Goal: Transaction & Acquisition: Purchase product/service

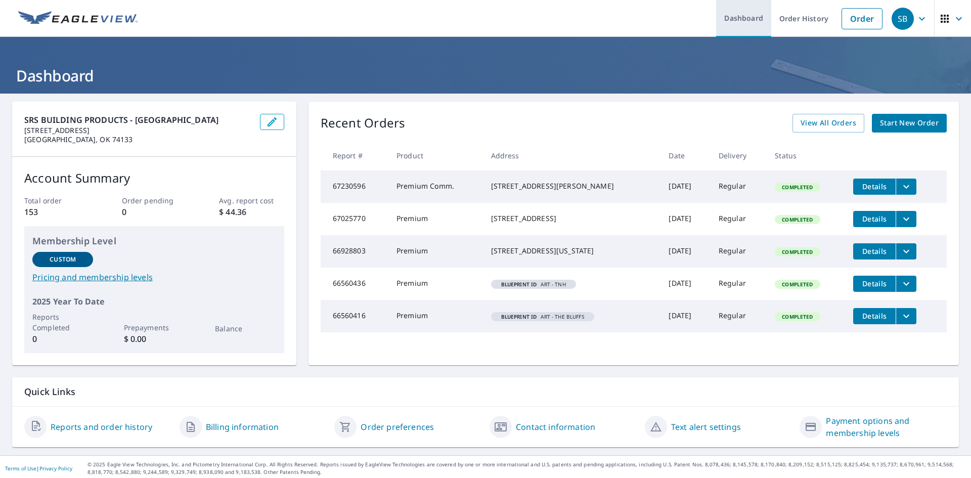
click at [738, 20] on link "Dashboard" at bounding box center [743, 18] width 55 height 37
click at [853, 19] on link "Order" at bounding box center [862, 18] width 41 height 21
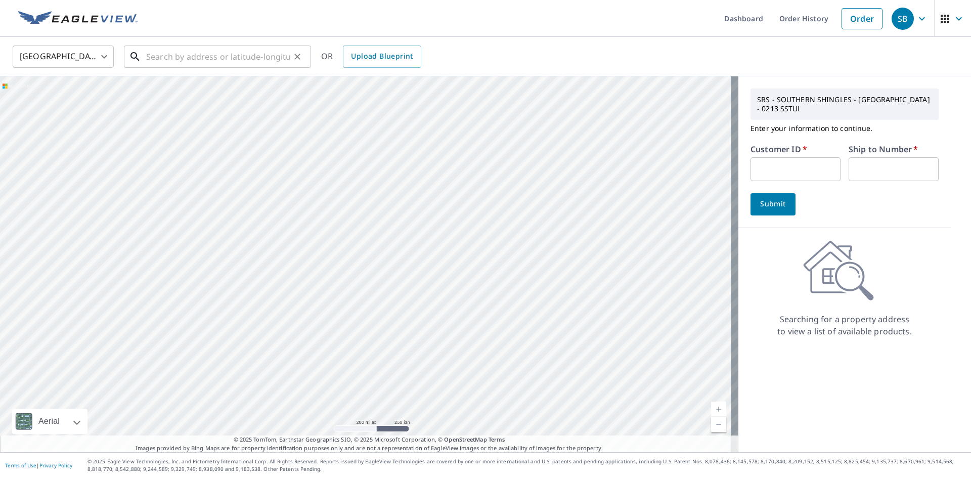
click at [181, 59] on input "text" at bounding box center [218, 56] width 144 height 28
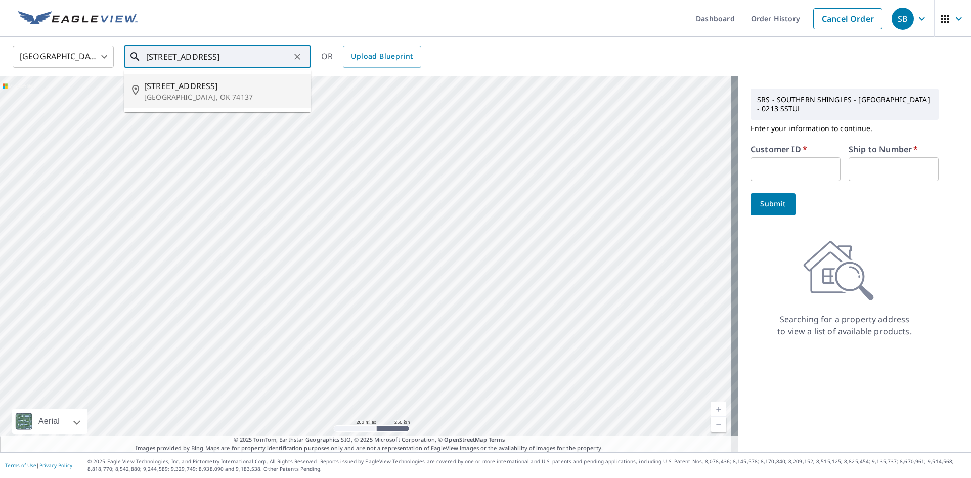
click at [186, 90] on span "[STREET_ADDRESS]" at bounding box center [223, 86] width 159 height 12
type input "[STREET_ADDRESS]"
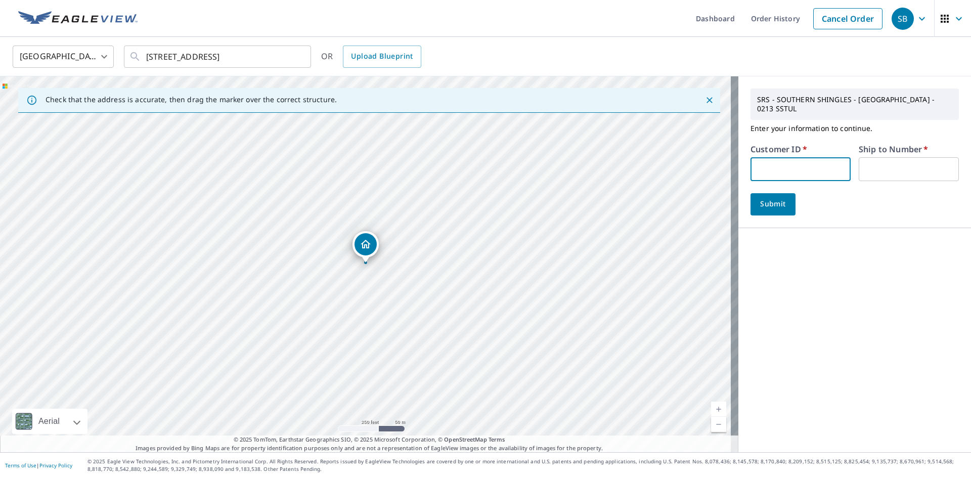
click at [783, 159] on input "text" at bounding box center [801, 169] width 100 height 24
type input "INT213"
type input "01"
click at [775, 198] on span "Submit" at bounding box center [773, 204] width 29 height 13
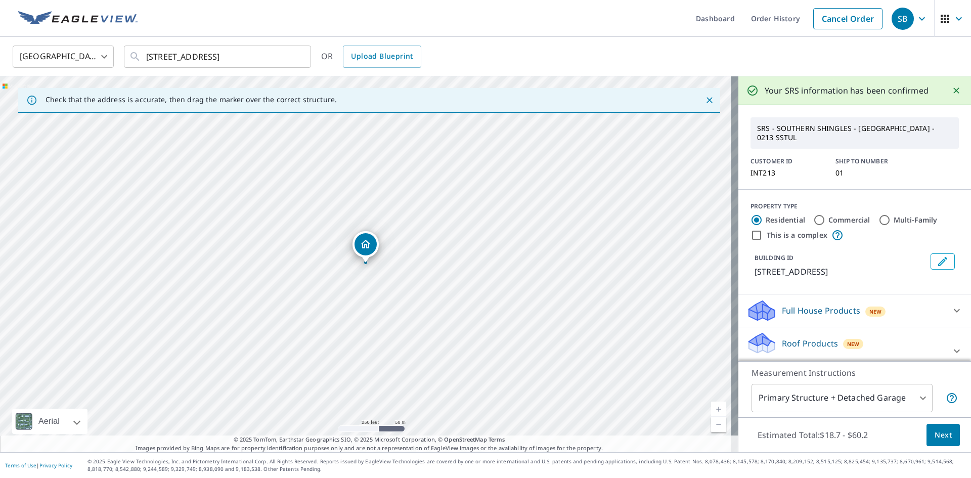
click at [936, 433] on span "Next" at bounding box center [943, 435] width 17 height 13
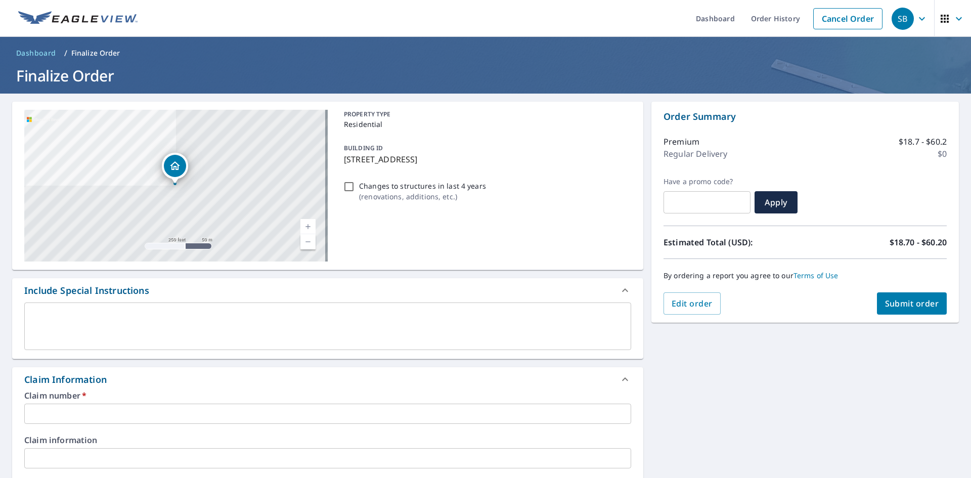
click at [58, 413] on input "text" at bounding box center [327, 414] width 607 height 20
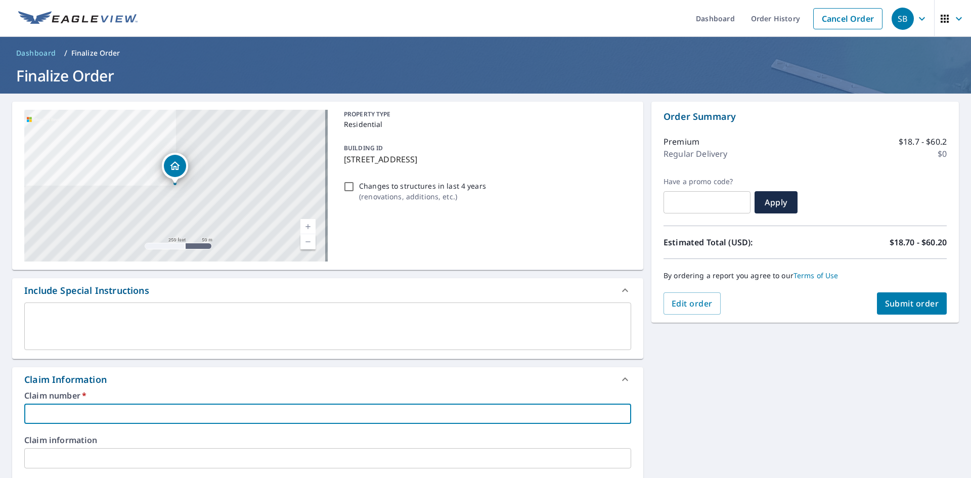
type input "1"
checkbox input "true"
type input "11"
checkbox input "true"
type input "116"
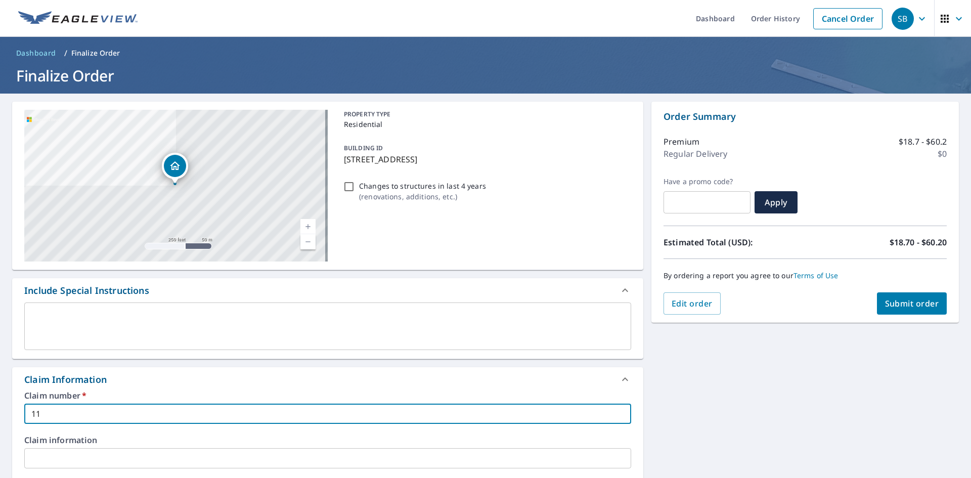
checkbox input "true"
type input "1161"
checkbox input "true"
type input "11617"
checkbox input "true"
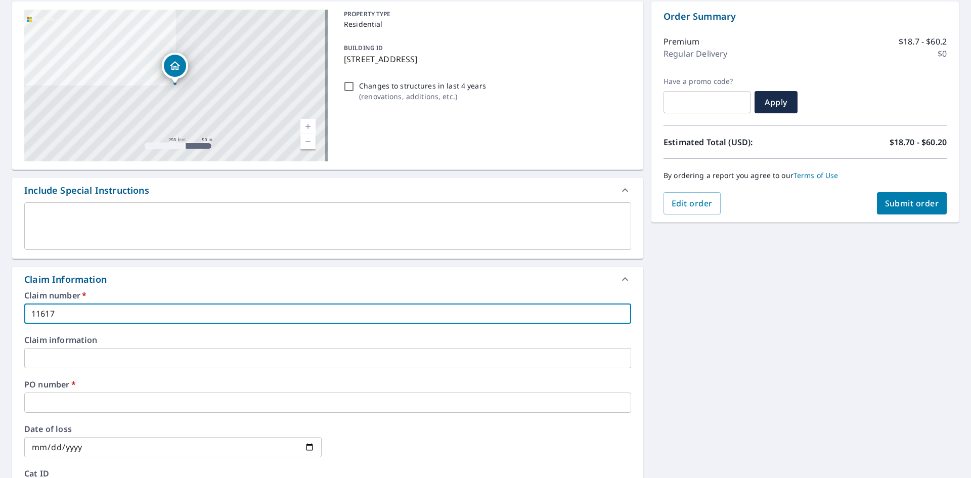
scroll to position [101, 0]
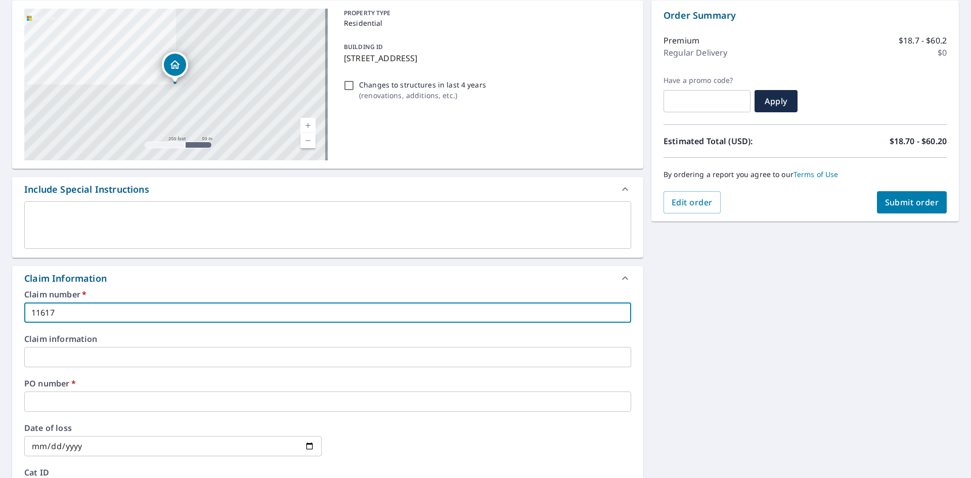
type input "11617"
click at [75, 402] on input "text" at bounding box center [327, 402] width 607 height 20
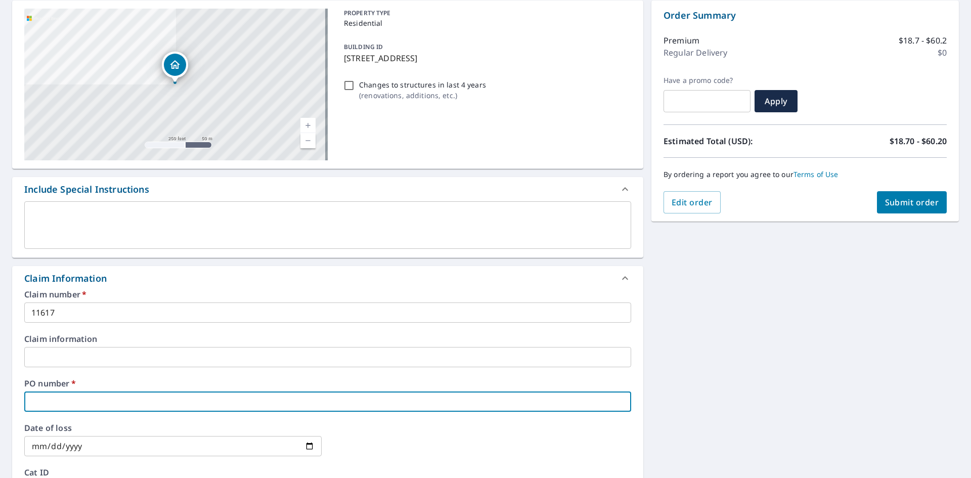
type input "1"
checkbox input "true"
type input "11"
checkbox input "true"
type input "116"
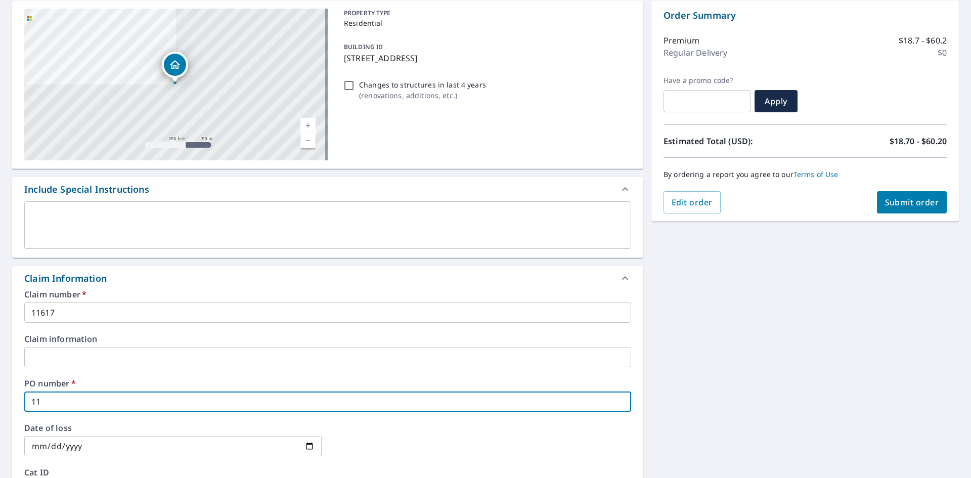
checkbox input "true"
type input "1161"
checkbox input "true"
type input "11617"
checkbox input "true"
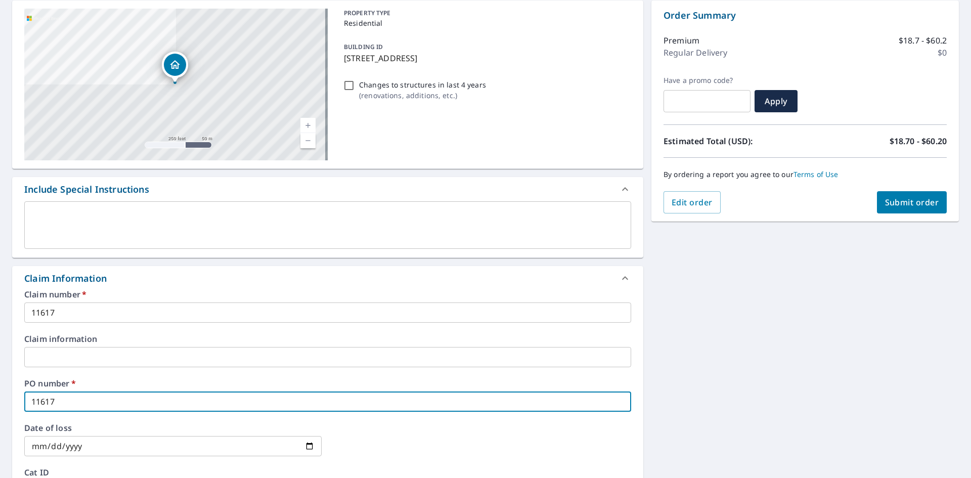
scroll to position [303, 0]
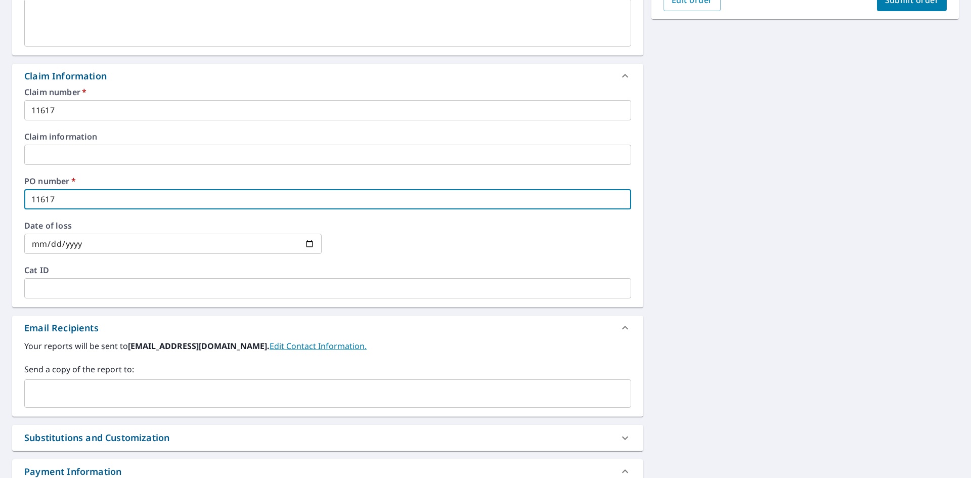
type input "11617"
click at [75, 397] on input "text" at bounding box center [320, 393] width 583 height 19
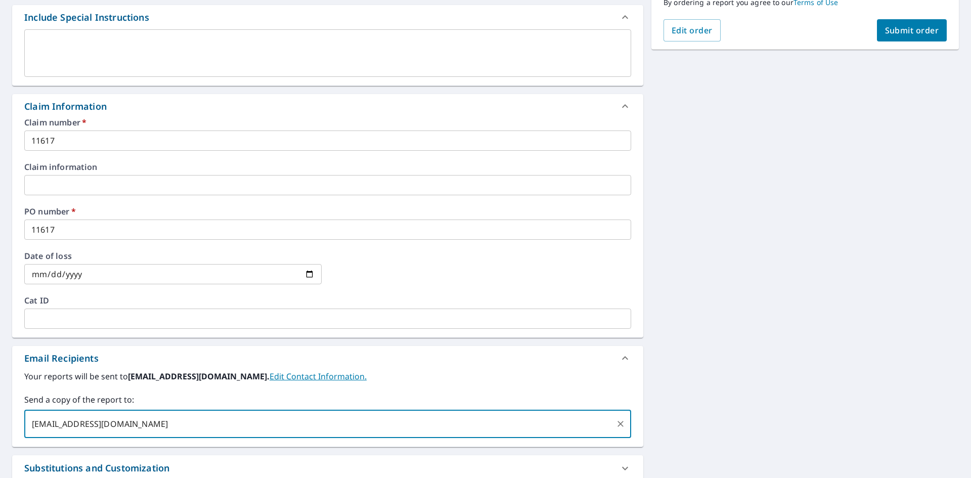
scroll to position [131, 0]
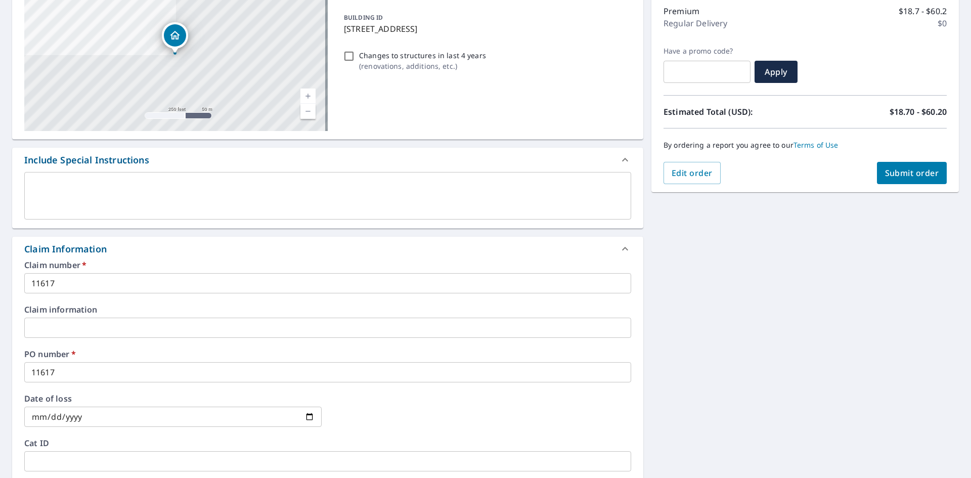
type input "[EMAIL_ADDRESS][DOMAIN_NAME]"
click at [895, 171] on span "Submit order" at bounding box center [912, 172] width 54 height 11
checkbox input "true"
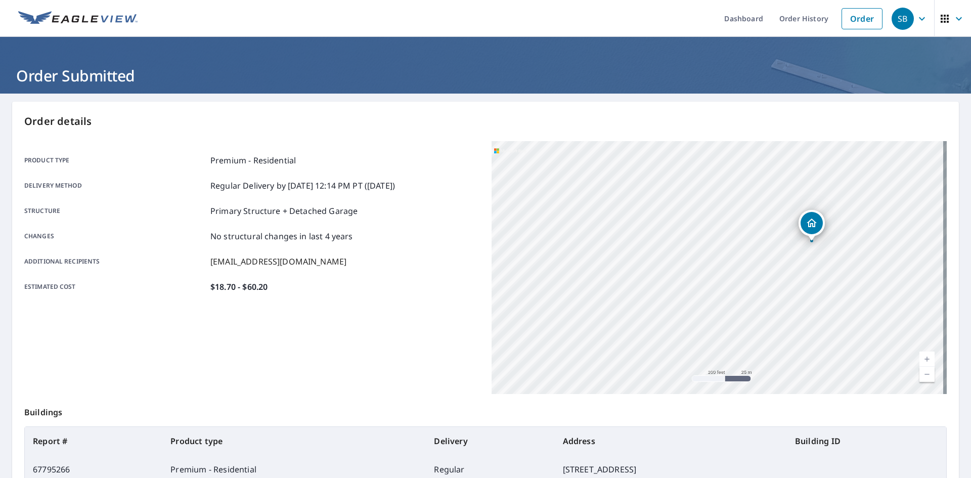
click at [918, 19] on icon "button" at bounding box center [922, 19] width 12 height 12
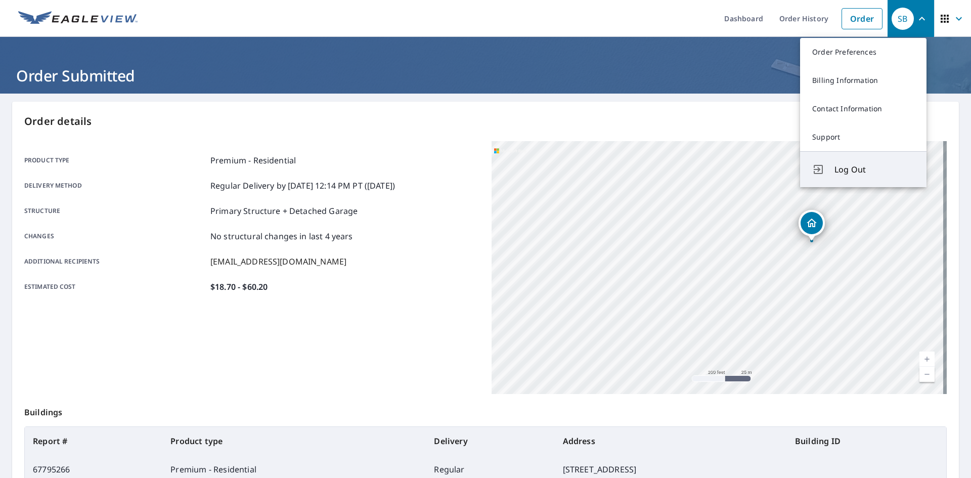
click at [855, 169] on span "Log Out" at bounding box center [875, 169] width 80 height 12
